Goal: Share content: Share content

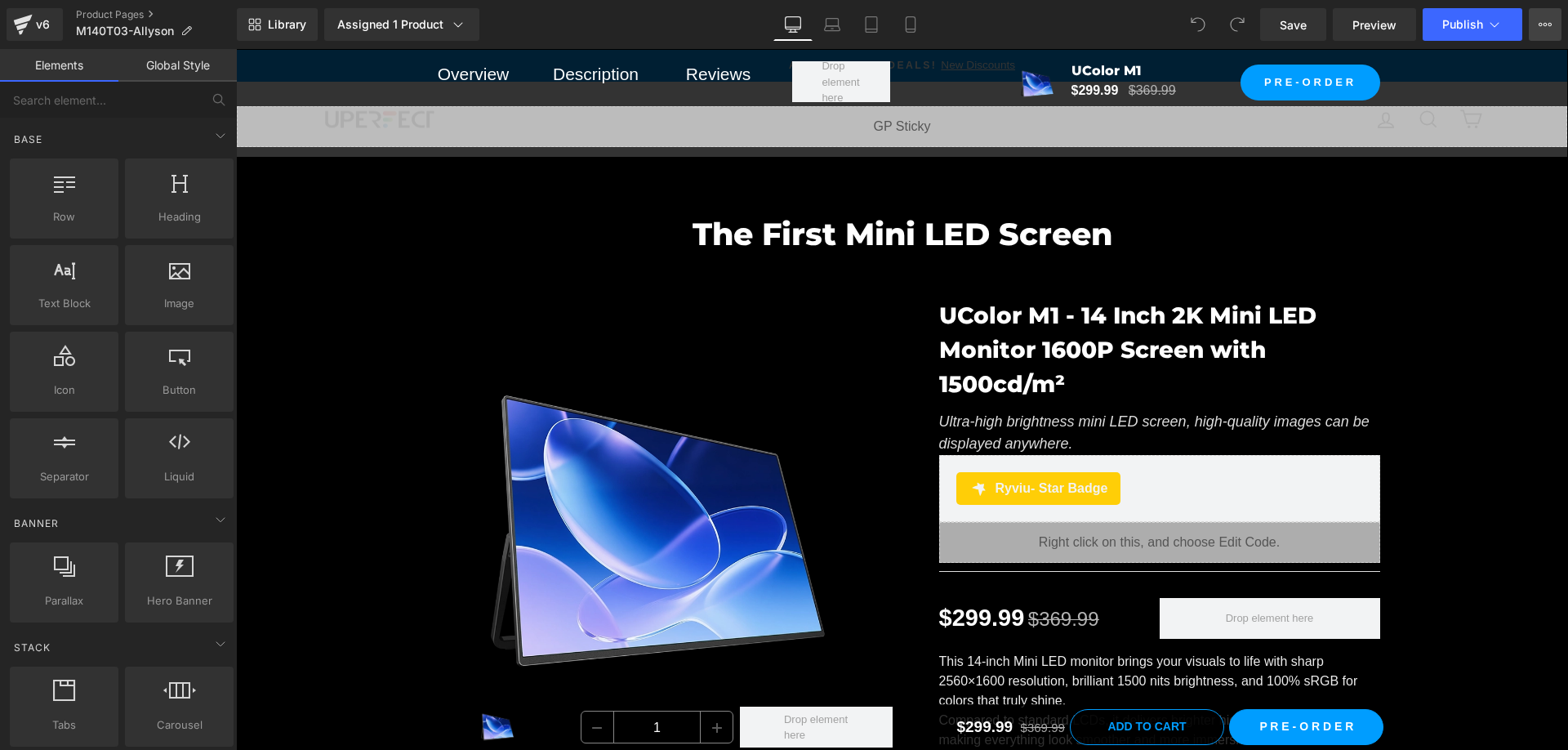
click at [1545, 25] on icon at bounding box center [1545, 24] width 13 height 13
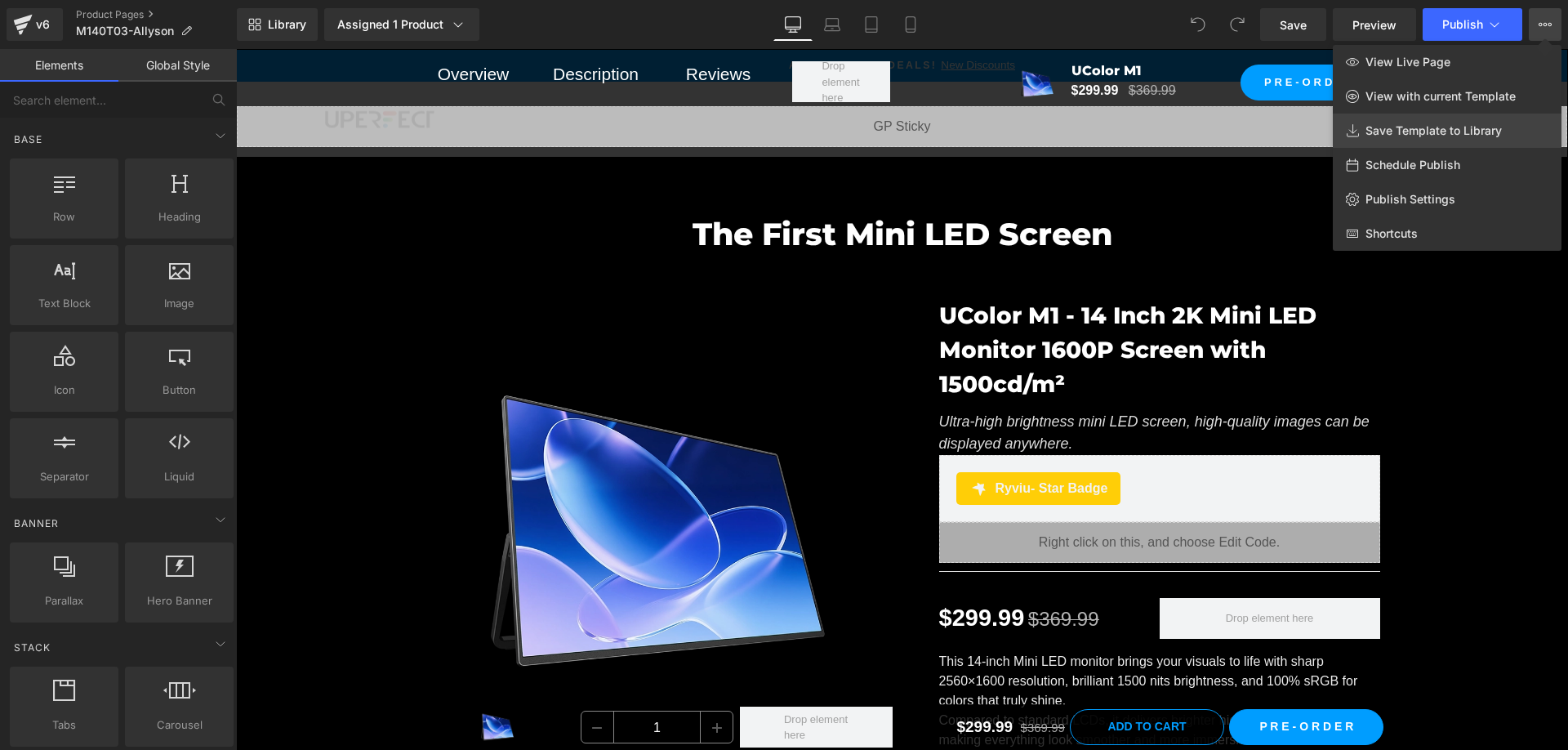
click at [1440, 134] on span "Save Template to Library" at bounding box center [1434, 131] width 137 height 15
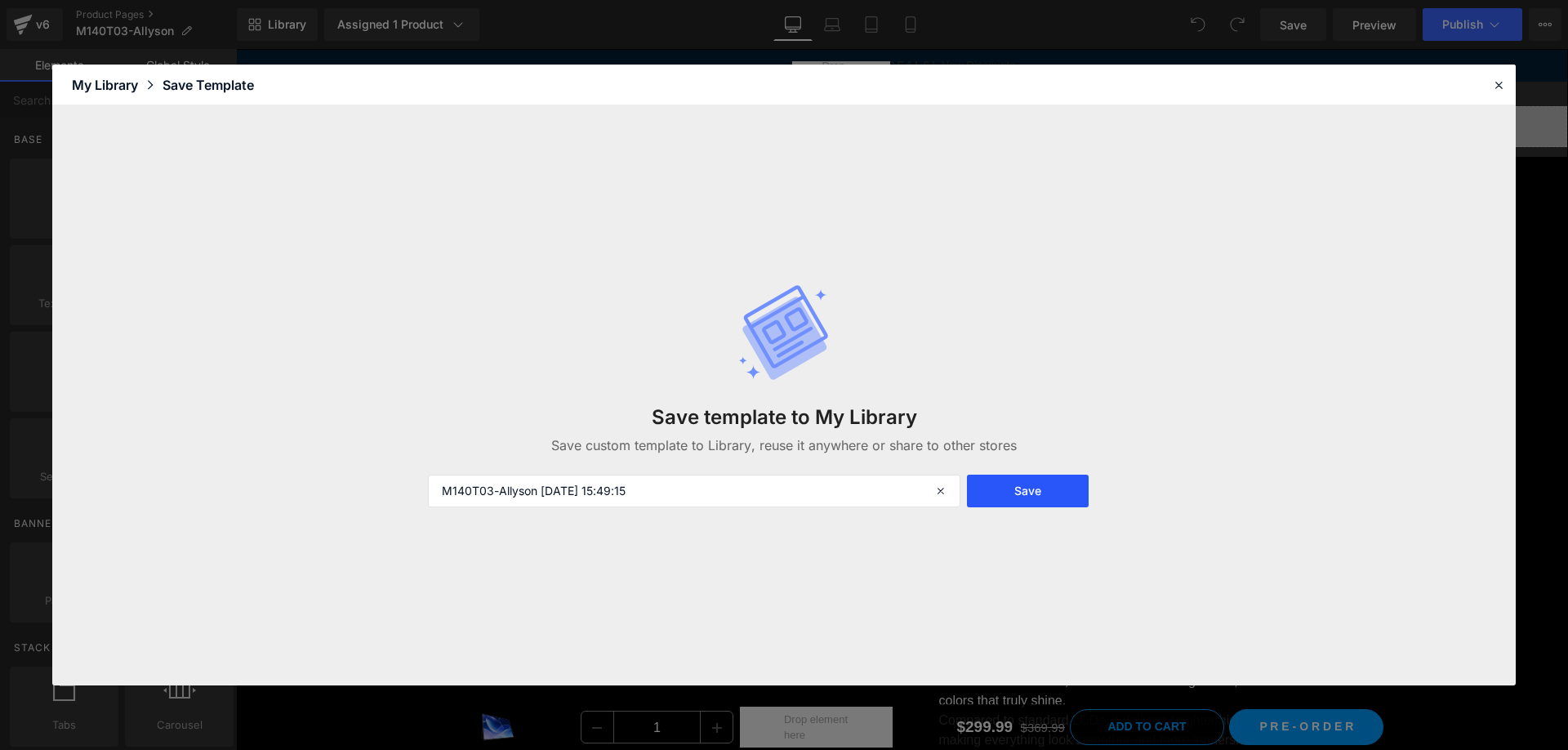
click at [1077, 492] on button "Save" at bounding box center [1027, 490] width 122 height 33
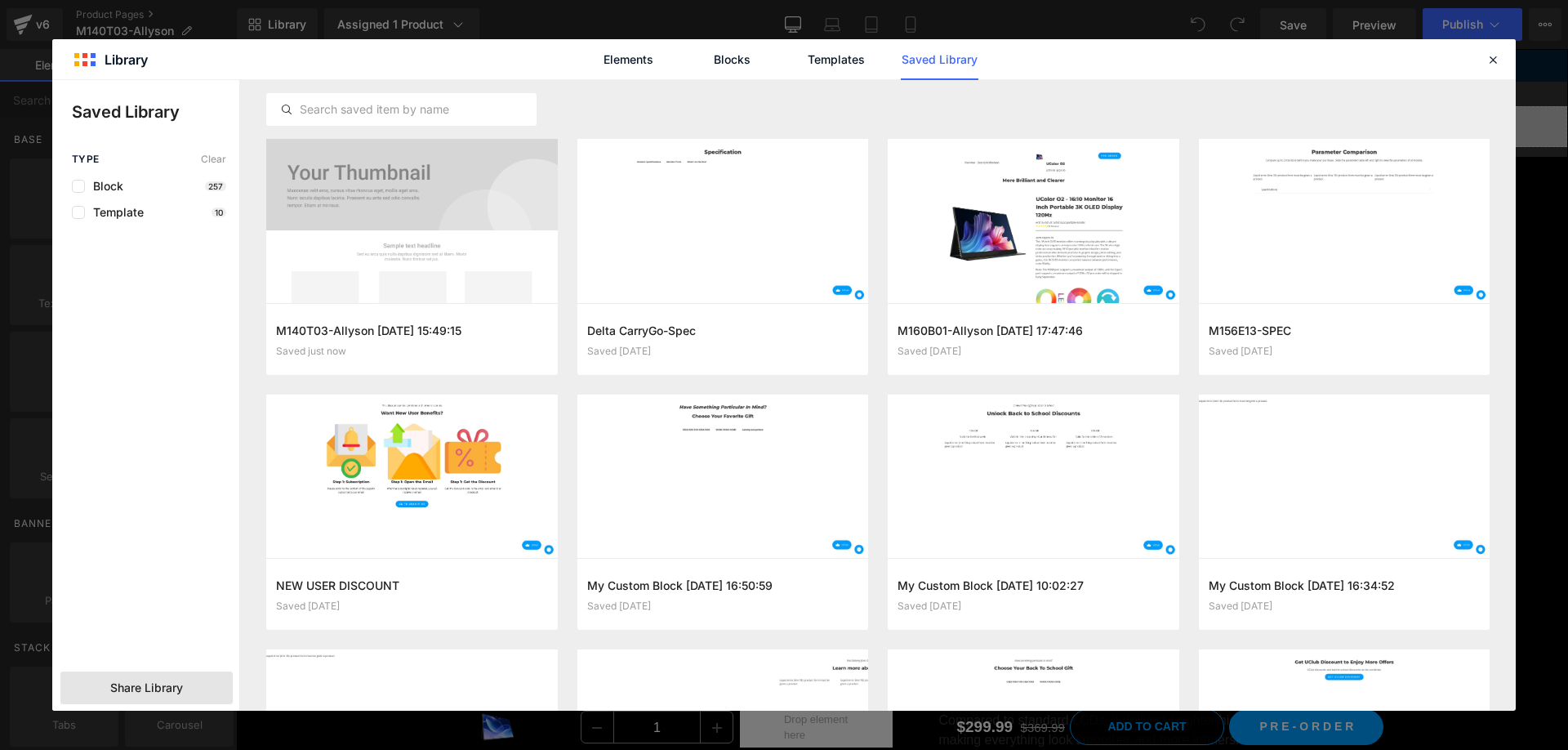
click at [176, 694] on span "Share Library" at bounding box center [146, 688] width 73 height 16
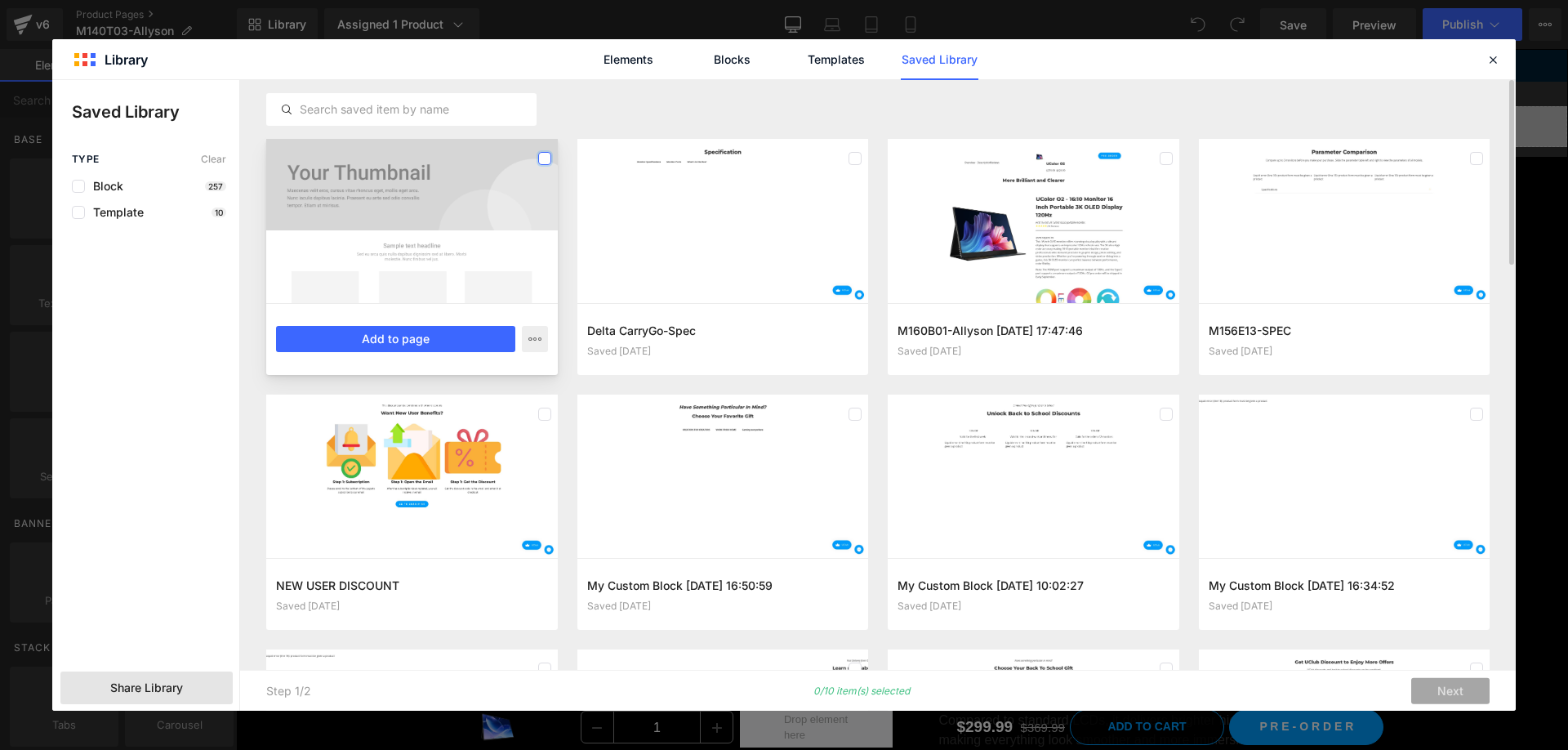
click at [541, 155] on label at bounding box center [545, 159] width 13 height 13
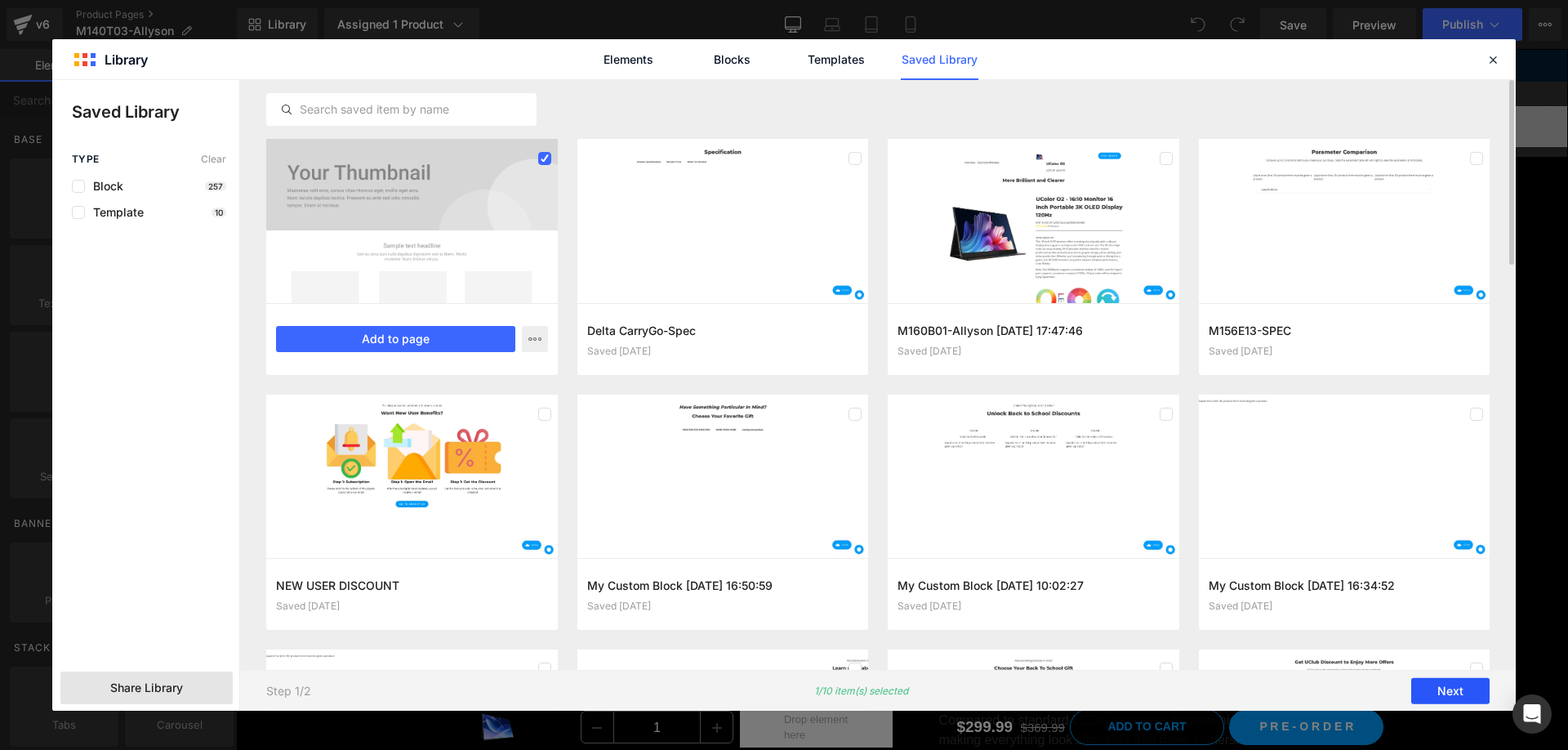
click at [1462, 693] on button "Next" at bounding box center [1450, 691] width 78 height 26
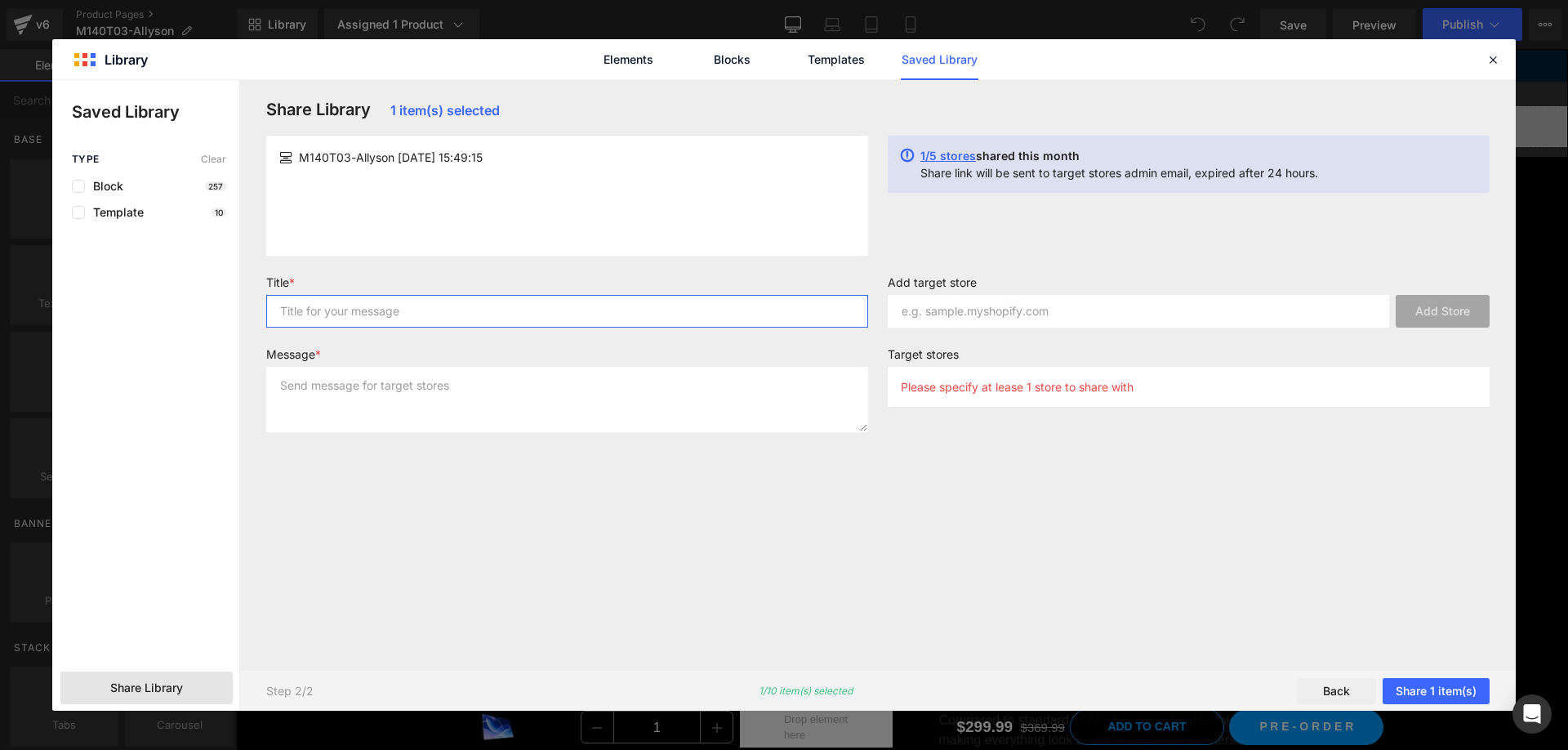
click at [714, 327] on input "text" at bounding box center [567, 311] width 602 height 33
type input "1"
drag, startPoint x: 656, startPoint y: 392, endPoint x: 943, endPoint y: 328, distance: 294.0
click at [656, 392] on textarea at bounding box center [567, 400] width 602 height 66
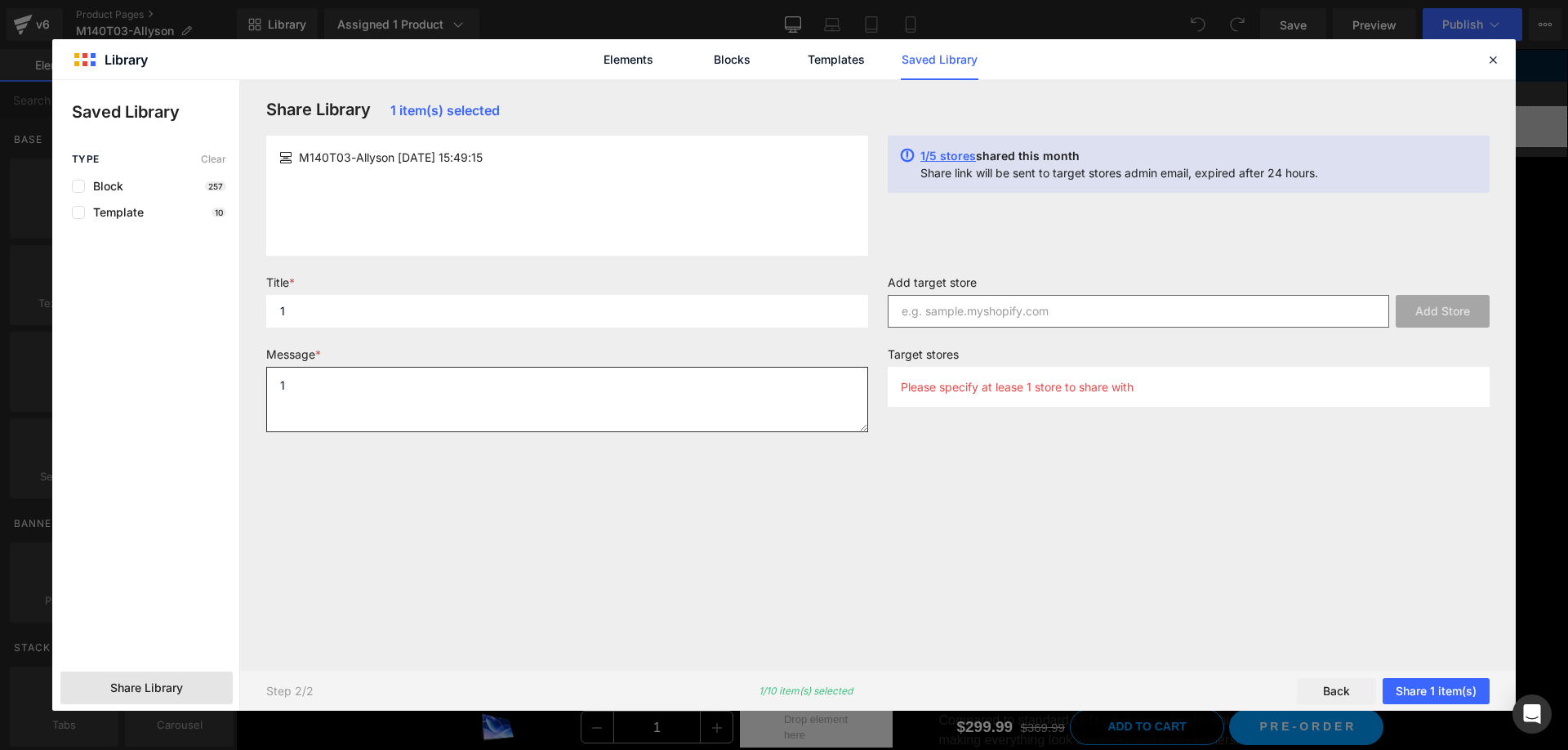
type textarea "1"
click at [1021, 297] on input "text" at bounding box center [1139, 311] width 502 height 33
paste input "e1d46f-5b"
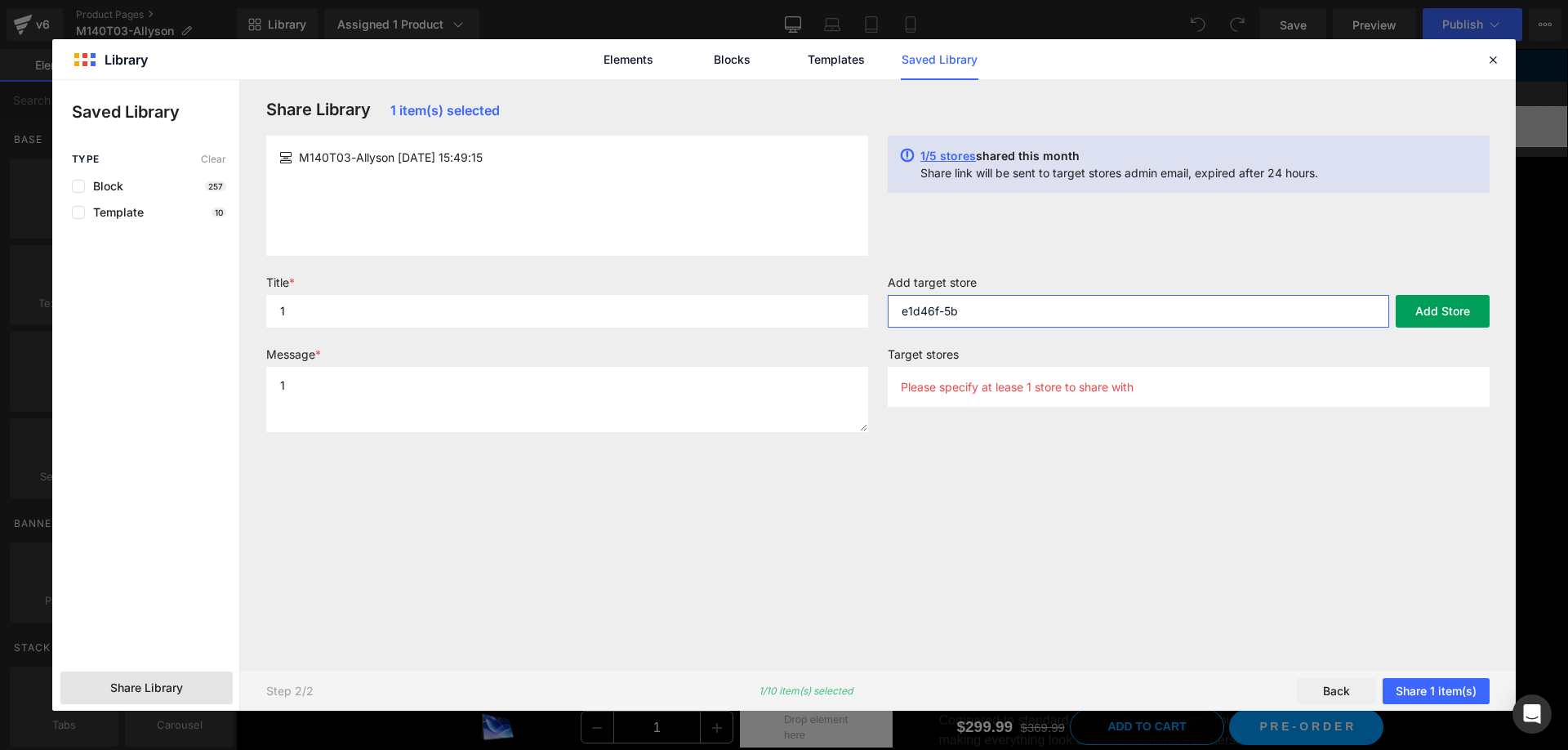
type input "e1d46f-5b"
click at [1444, 313] on button "Add Store" at bounding box center [1443, 311] width 94 height 33
click at [1444, 694] on button "Share 1 item(s)" at bounding box center [1436, 691] width 107 height 26
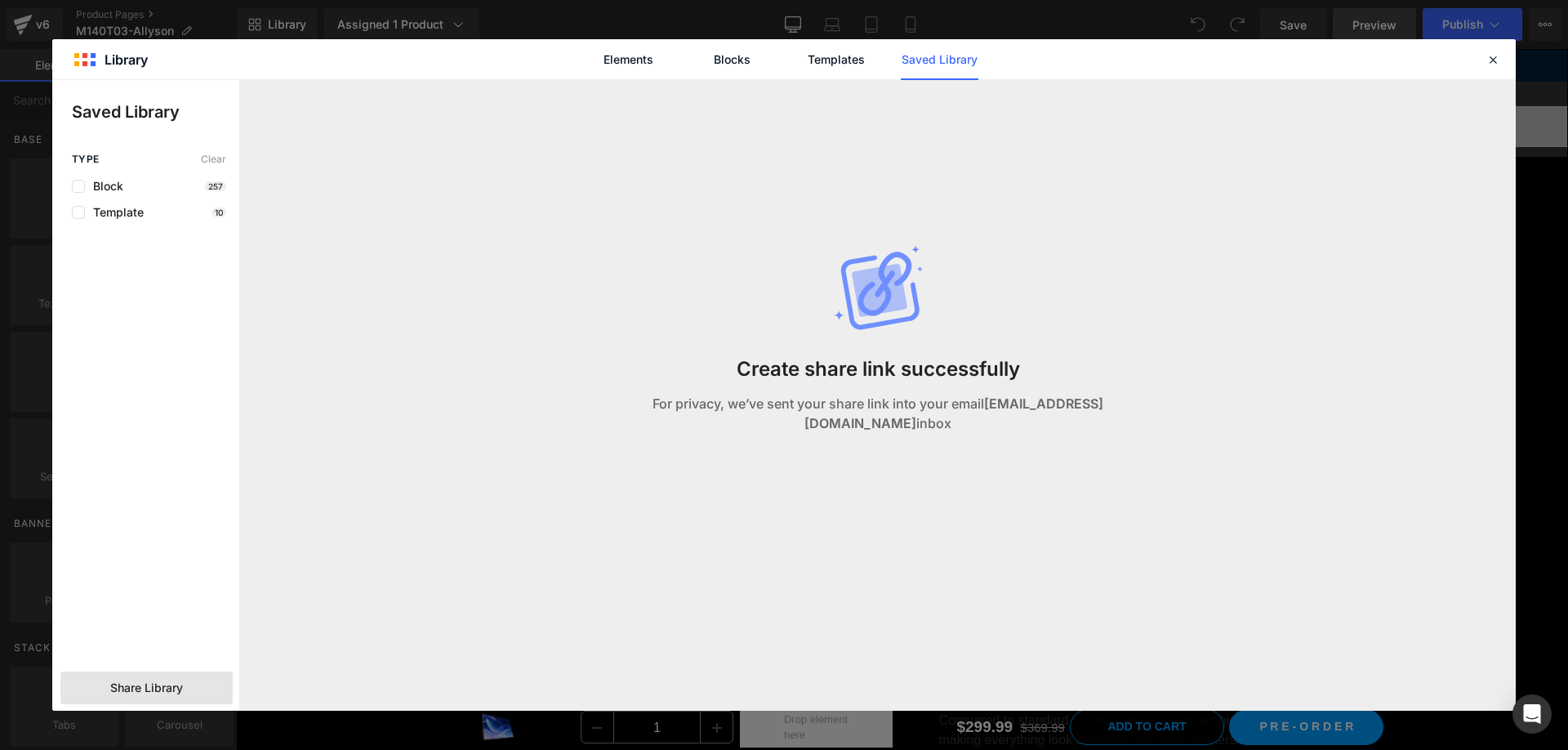
click at [1496, 60] on icon at bounding box center [1493, 60] width 15 height 15
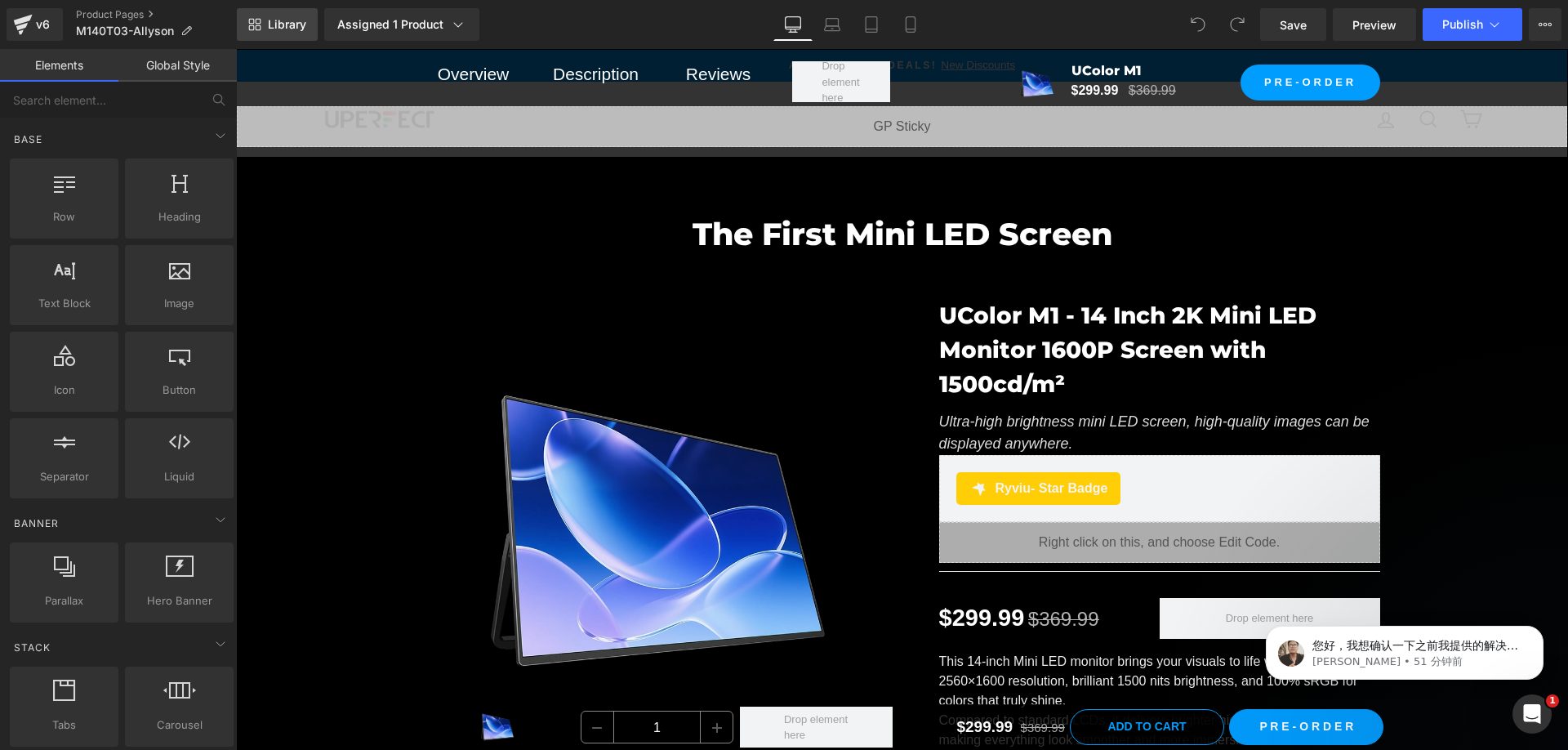
click at [290, 29] on span "Library" at bounding box center [287, 24] width 39 height 15
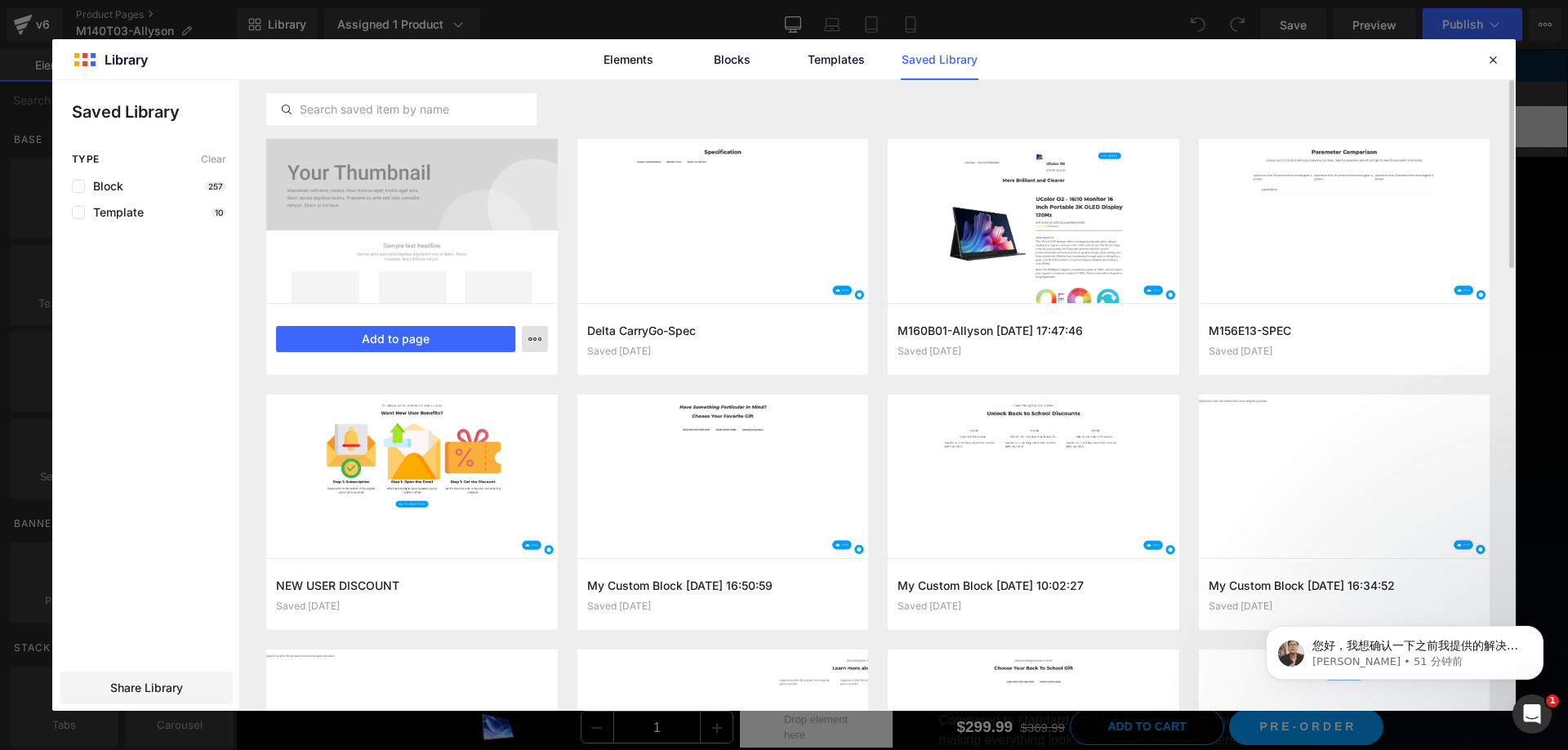
click at [525, 340] on button "button" at bounding box center [535, 338] width 26 height 26
click at [504, 415] on div "Delete" at bounding box center [455, 410] width 186 height 34
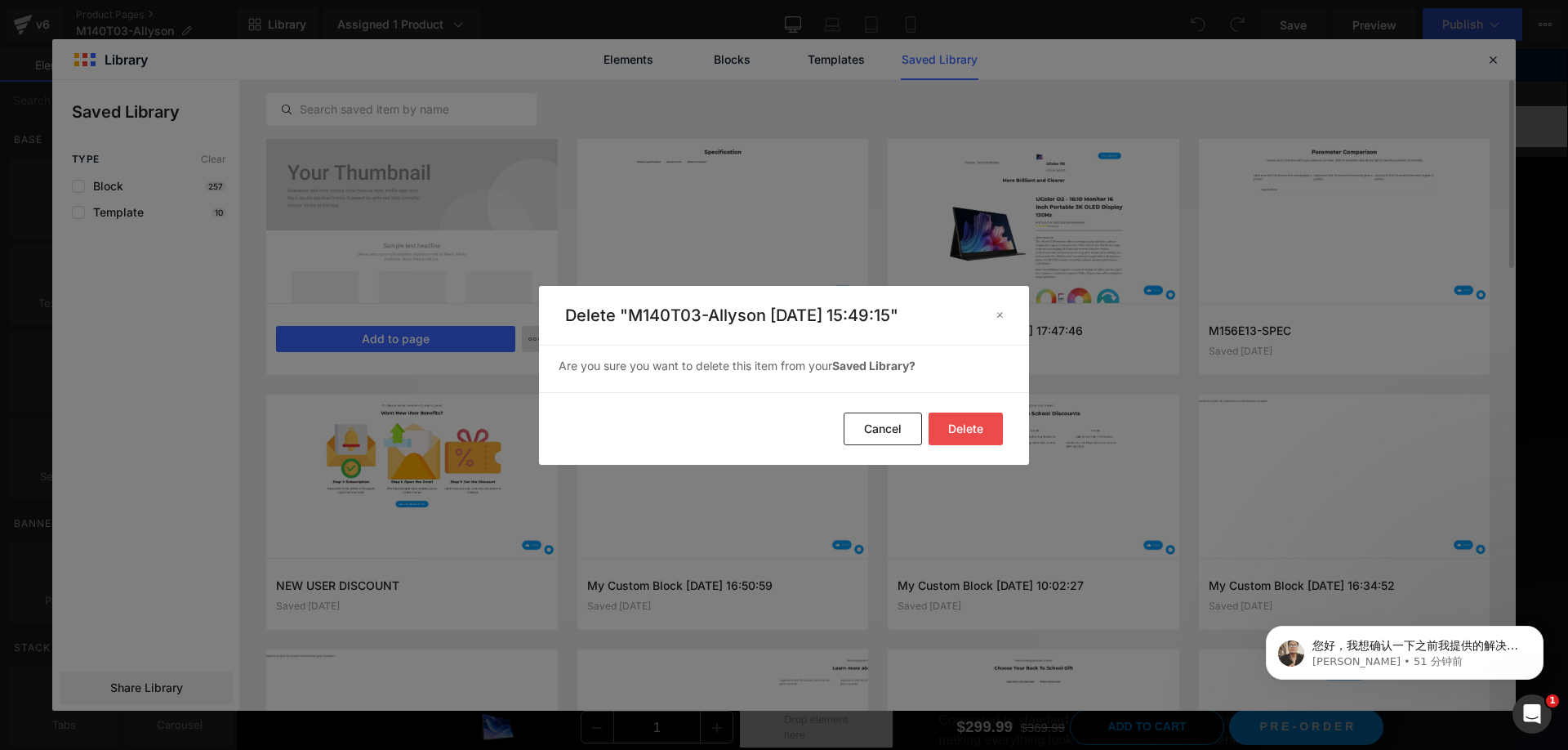
click at [955, 435] on button "Delete" at bounding box center [965, 428] width 75 height 33
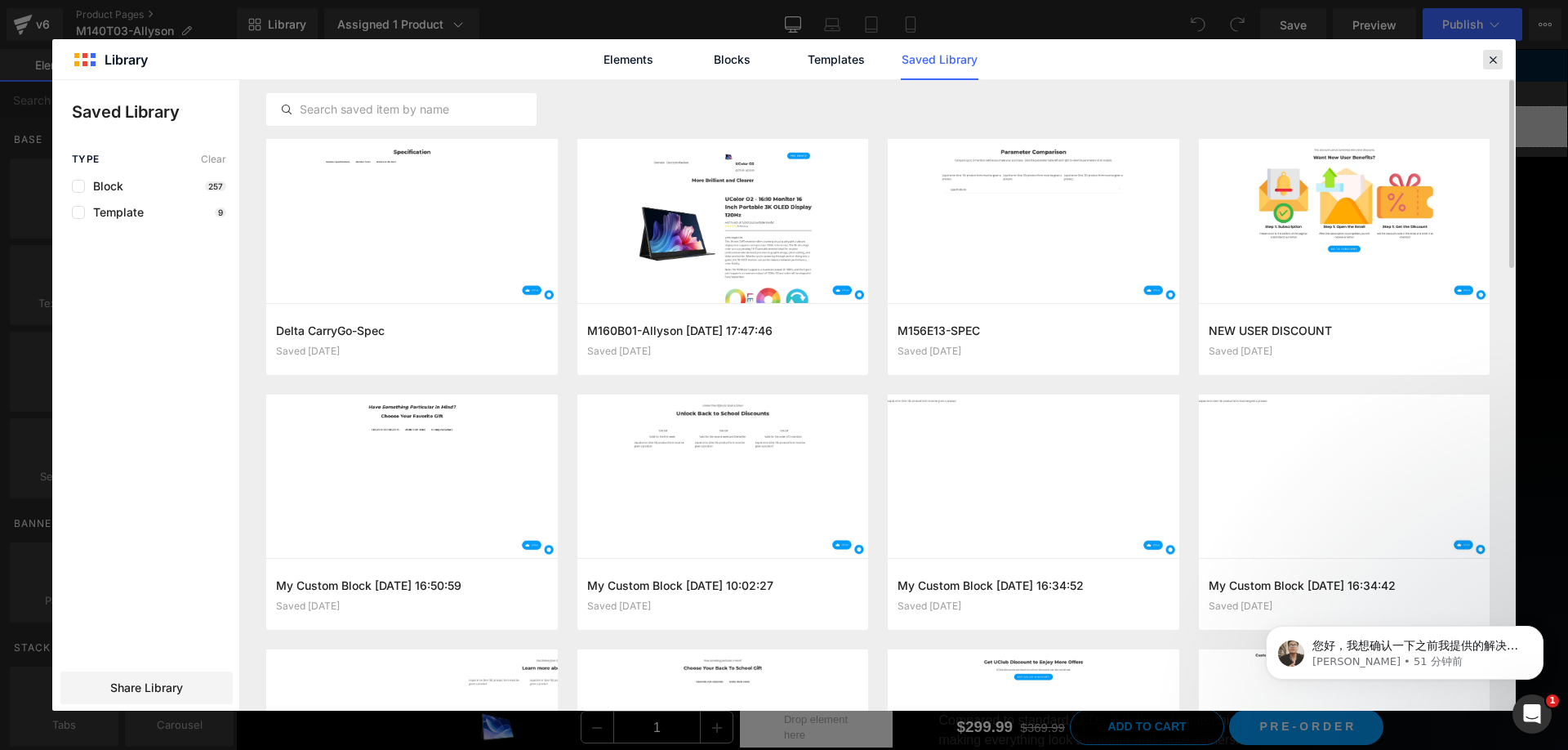
click at [1497, 59] on icon at bounding box center [1493, 60] width 15 height 15
